Goal: Transaction & Acquisition: Purchase product/service

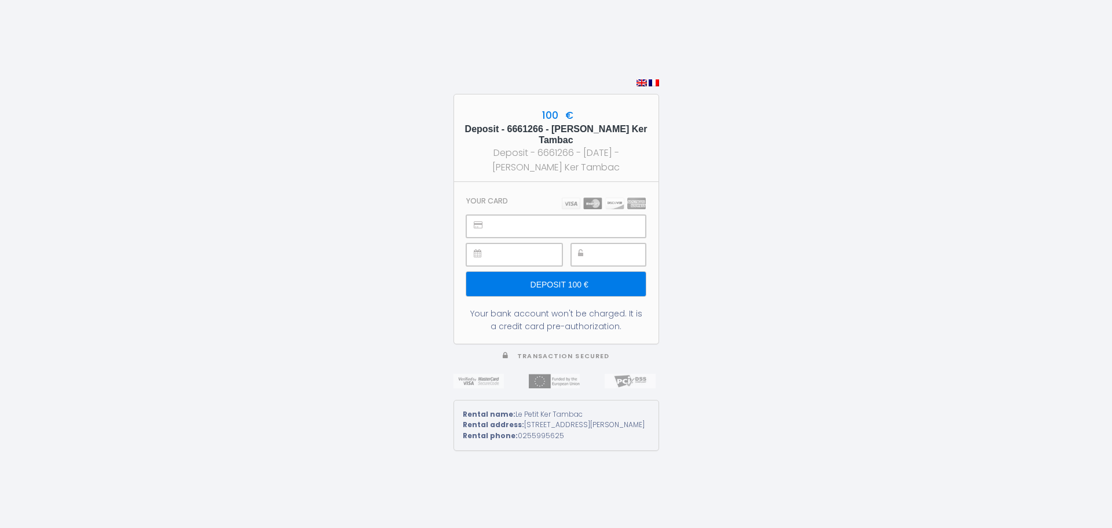
click at [594, 285] on input "Deposit 100 €" at bounding box center [555, 284] width 179 height 24
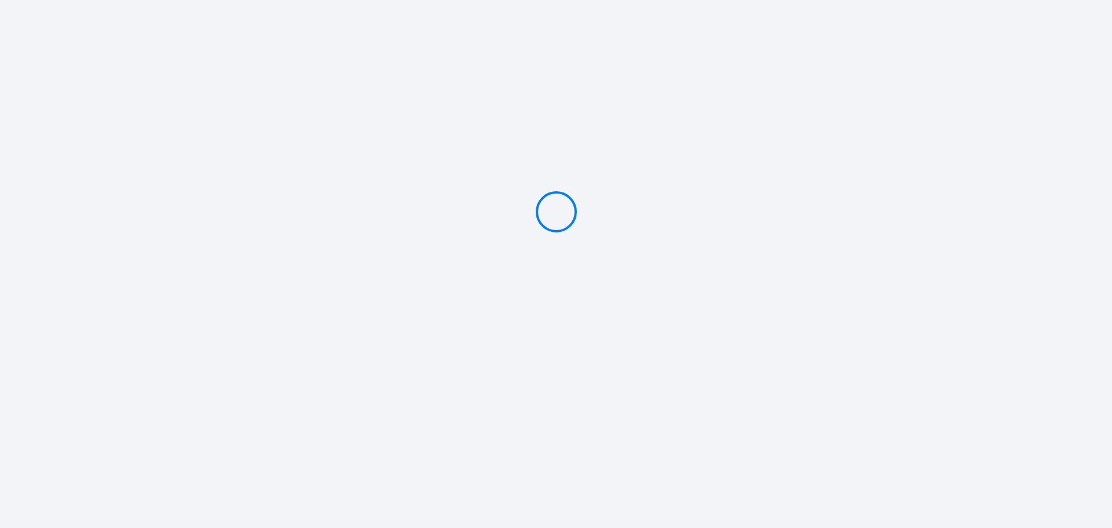
type input "Deposit 200 €"
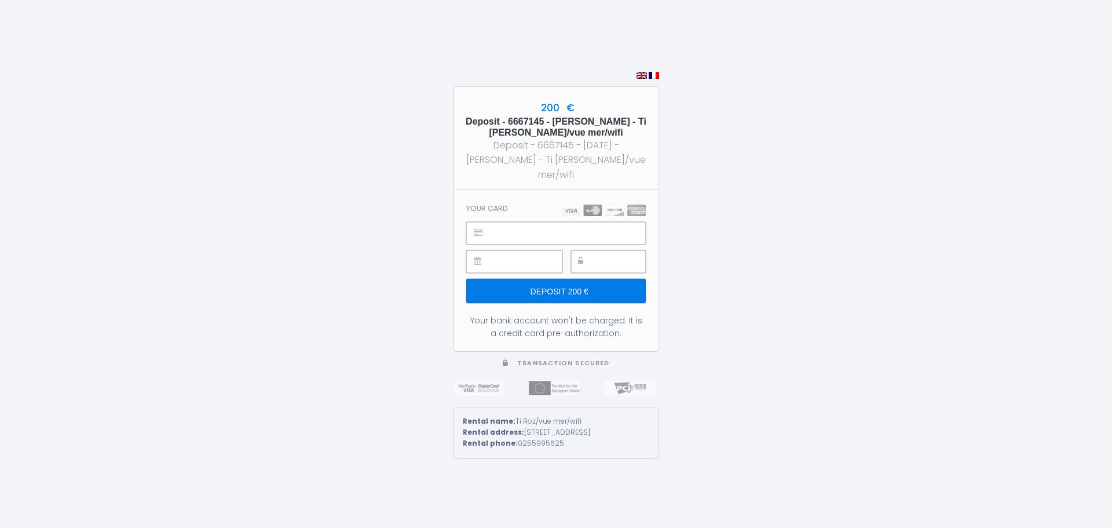
click at [568, 288] on input "Deposit 200 €" at bounding box center [555, 291] width 179 height 24
